Goal: Use online tool/utility

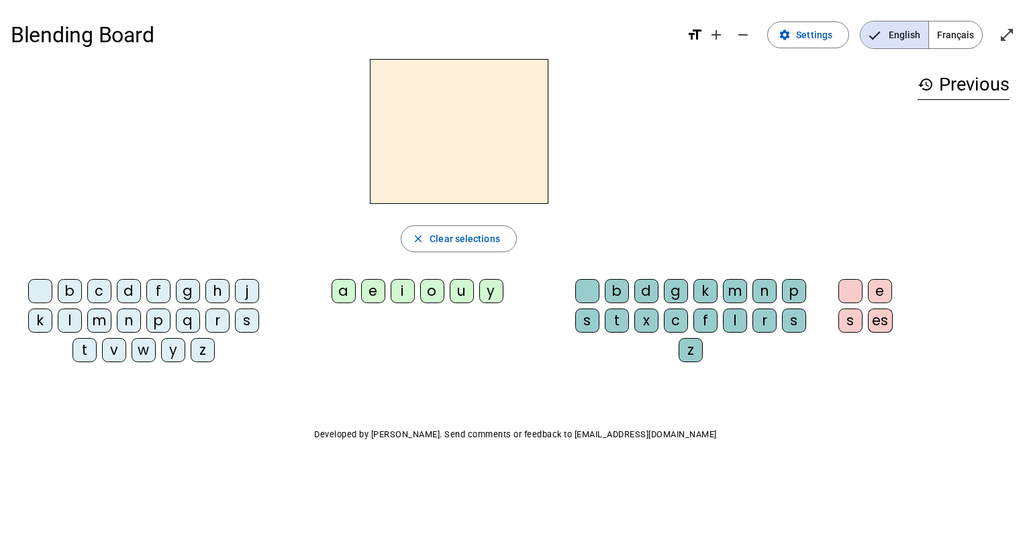
click at [101, 319] on div "m" at bounding box center [99, 321] width 24 height 24
click at [437, 286] on div "o" at bounding box center [432, 291] width 24 height 24
click at [82, 346] on div "t" at bounding box center [84, 350] width 24 height 24
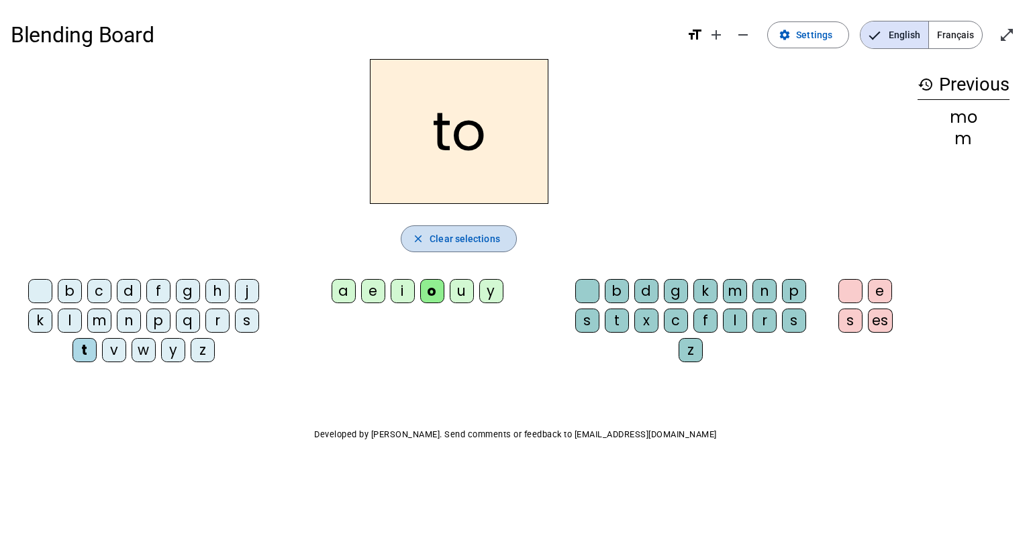
click at [442, 247] on span "button" at bounding box center [458, 239] width 115 height 32
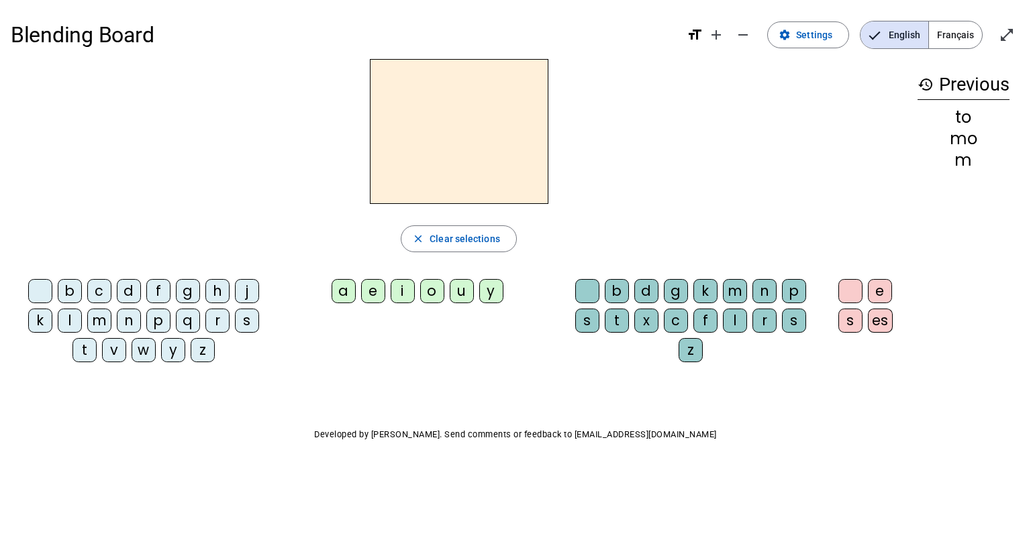
click at [95, 319] on div "m" at bounding box center [99, 321] width 24 height 24
click at [961, 44] on span "Français" at bounding box center [955, 34] width 53 height 27
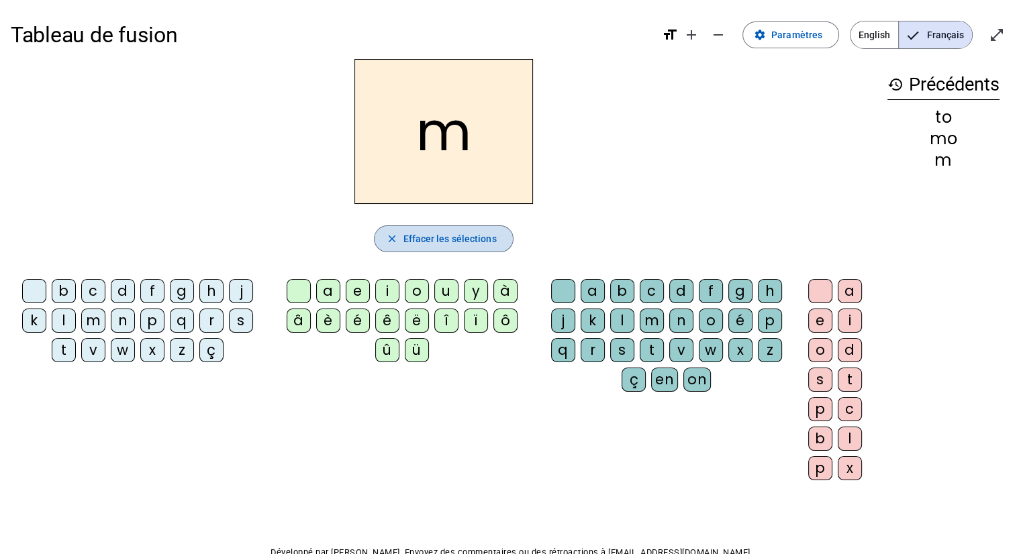
click at [470, 240] on span "Effacer les sélections" at bounding box center [449, 239] width 93 height 16
click at [86, 319] on div "m" at bounding box center [93, 321] width 24 height 24
click at [411, 292] on div "o" at bounding box center [417, 291] width 24 height 24
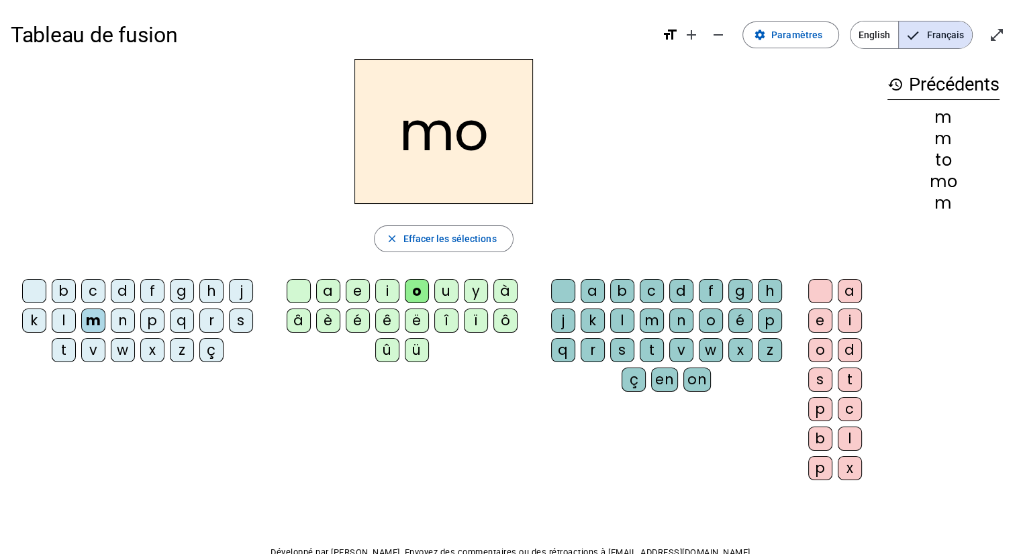
click at [654, 342] on div "t" at bounding box center [652, 350] width 24 height 24
